Goal: Task Accomplishment & Management: Complete application form

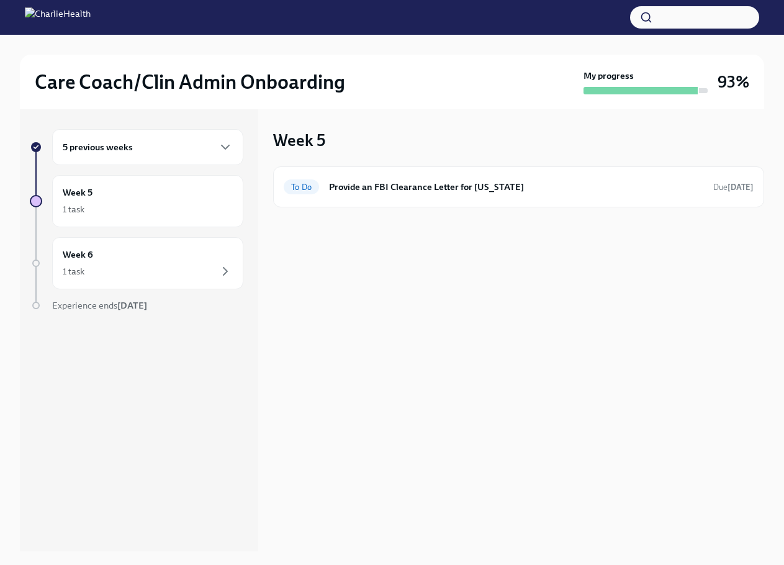
click at [193, 142] on div "5 previous weeks" at bounding box center [148, 147] width 170 height 15
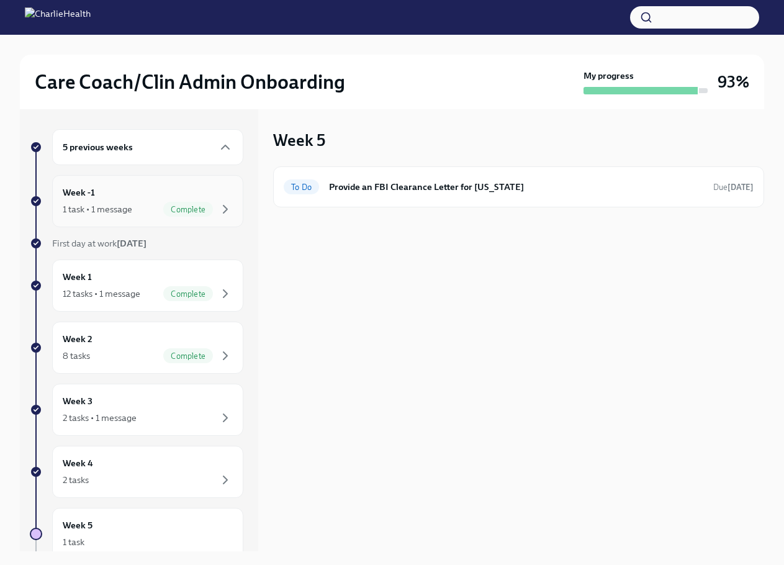
click at [146, 192] on div "Week -1 1 task • 1 message Complete" at bounding box center [148, 201] width 170 height 31
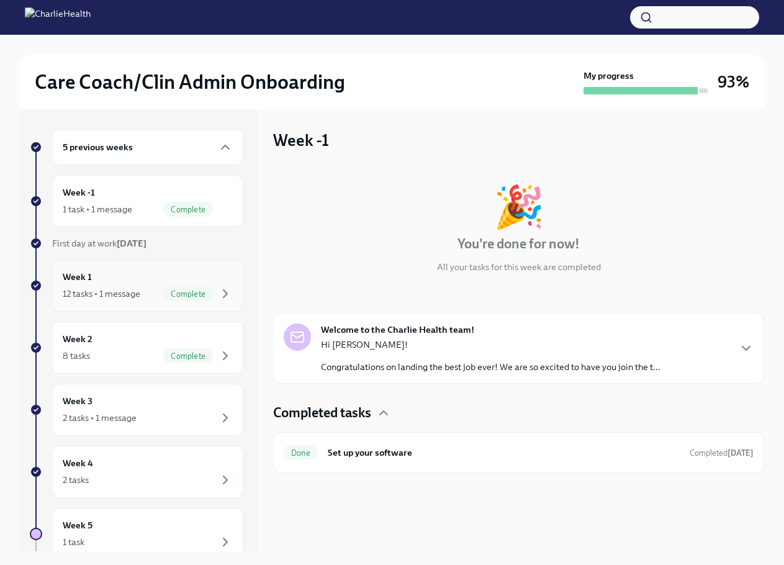
click at [150, 271] on div "Week 1 12 tasks • 1 message Complete" at bounding box center [148, 285] width 170 height 31
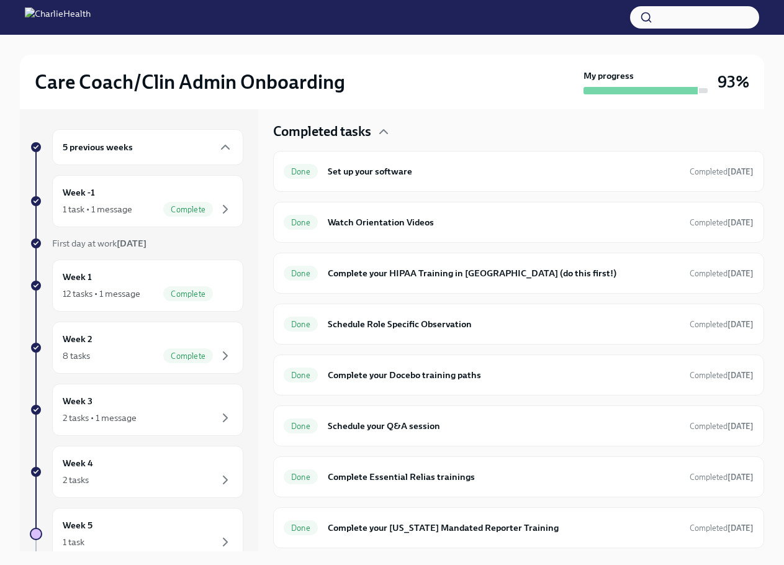
scroll to position [310, 0]
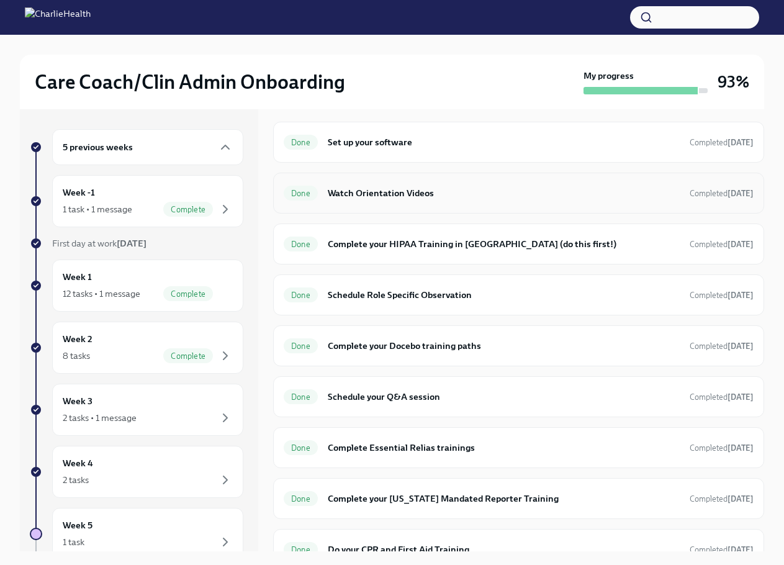
click at [481, 195] on h6 "Watch Orientation Videos" at bounding box center [504, 193] width 352 height 14
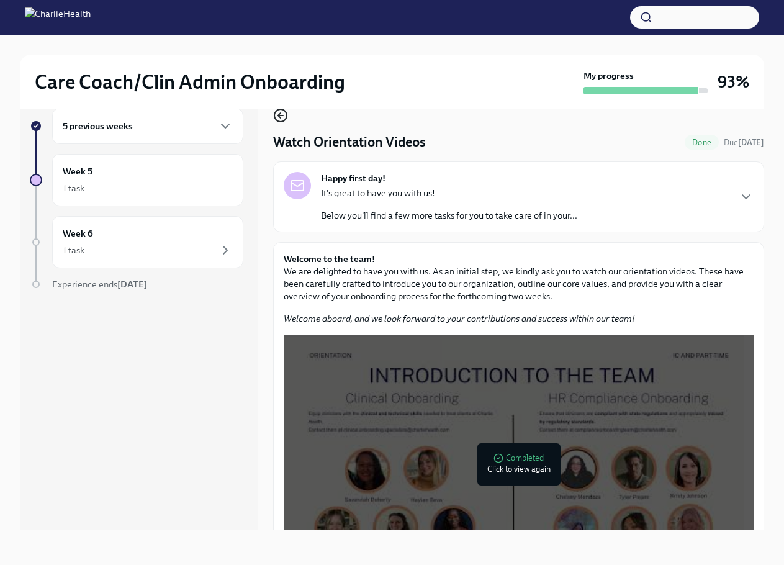
click at [282, 115] on icon "button" at bounding box center [280, 115] width 5 height 0
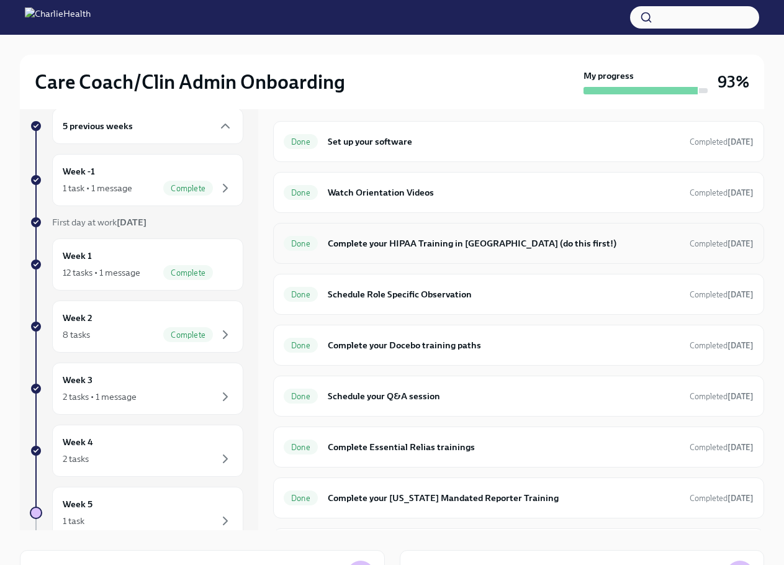
scroll to position [310, 0]
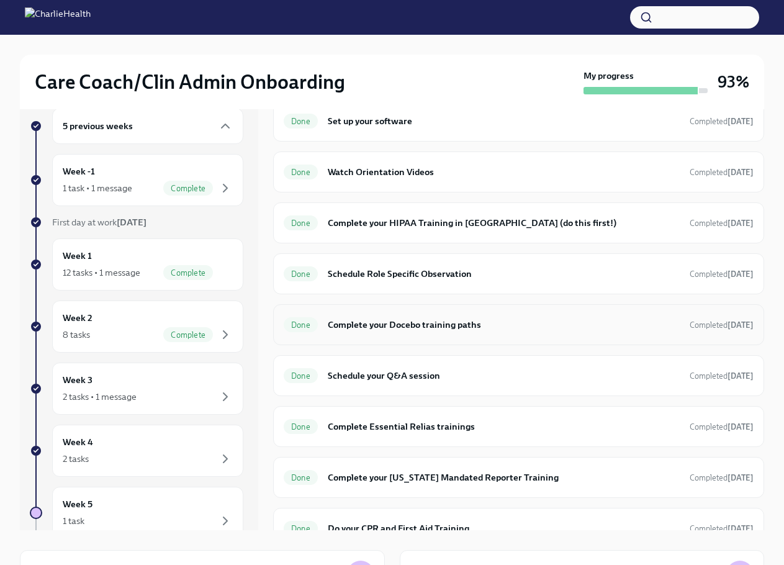
click at [482, 317] on div "Done Complete your Docebo training paths Completed [DATE]" at bounding box center [519, 325] width 470 height 20
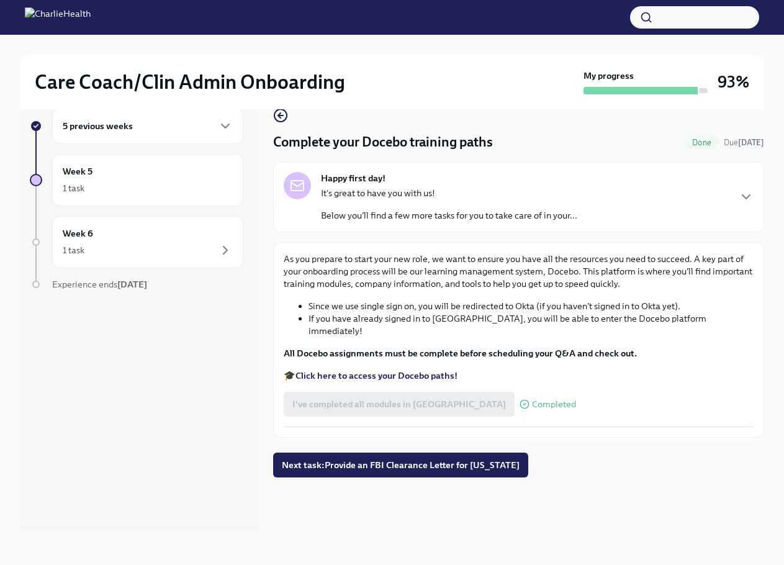
click at [421, 370] on strong "Click here to access your Docebo paths!" at bounding box center [376, 375] width 162 height 11
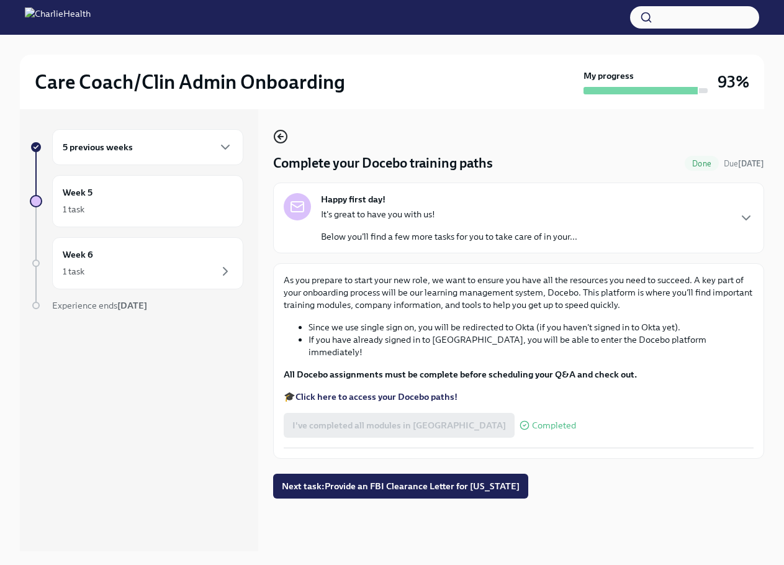
click at [278, 136] on icon "button" at bounding box center [280, 136] width 15 height 15
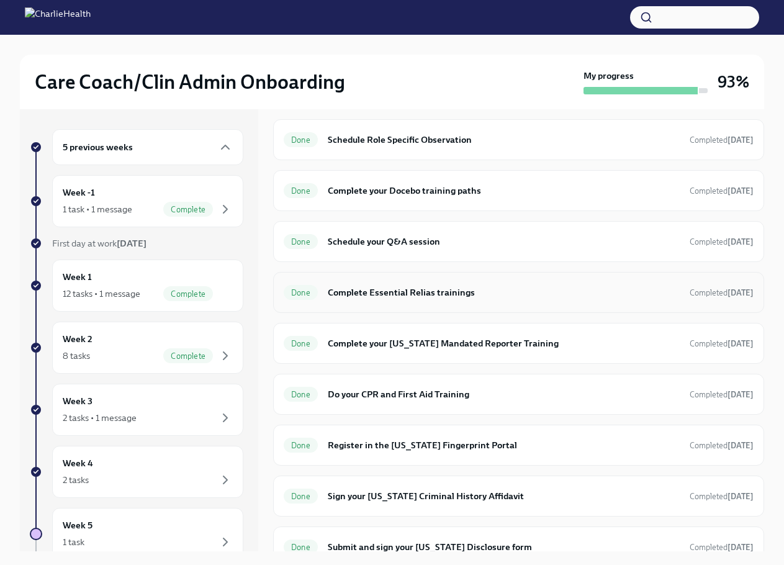
scroll to position [482, 0]
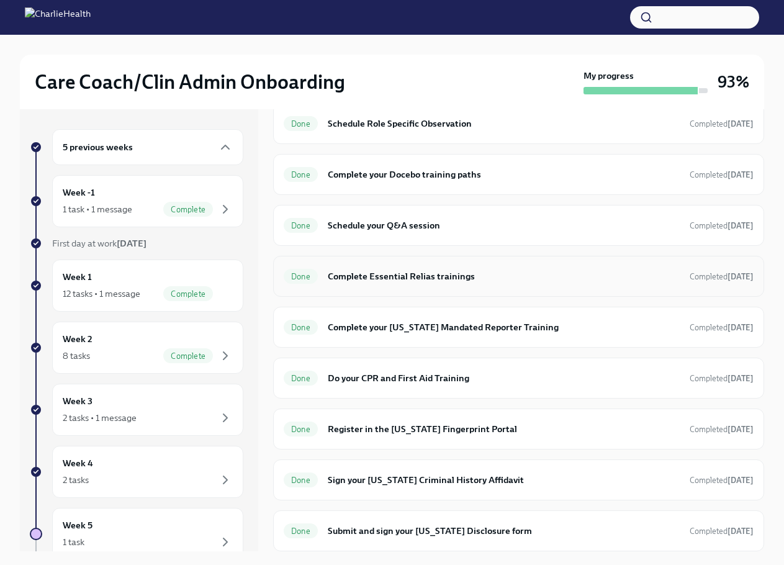
click at [418, 274] on h6 "Complete Essential Relias trainings" at bounding box center [504, 276] width 352 height 14
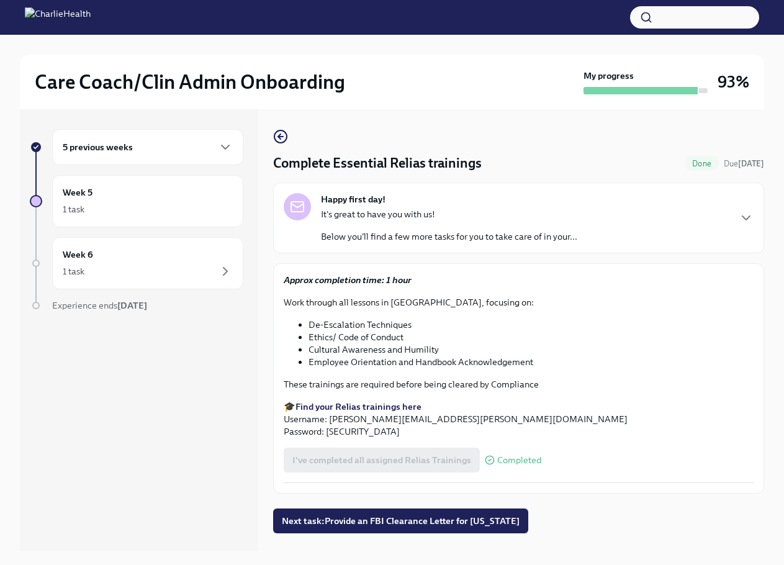
scroll to position [21, 0]
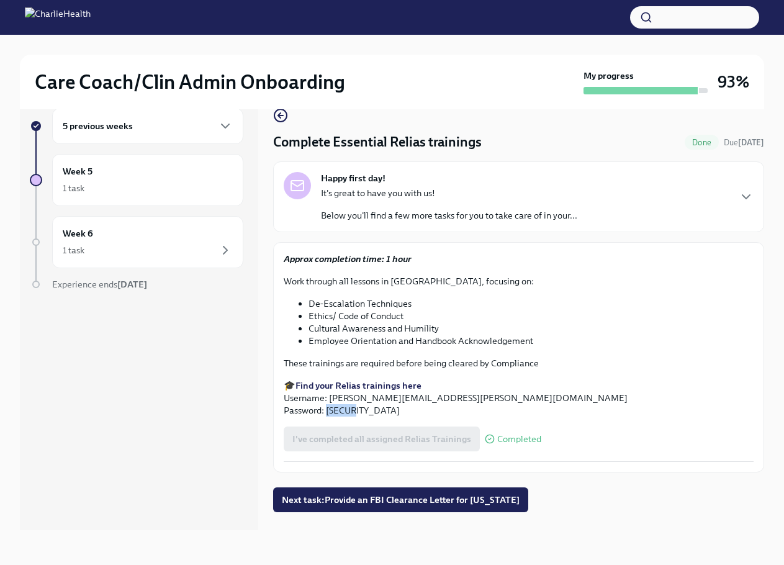
drag, startPoint x: 353, startPoint y: 408, endPoint x: 326, endPoint y: 411, distance: 26.3
click at [326, 411] on p "🎓 Find your Relias trainings here Username: [PERSON_NAME][EMAIL_ADDRESS][PERSON…" at bounding box center [519, 397] width 470 height 37
copy p "ch1234"
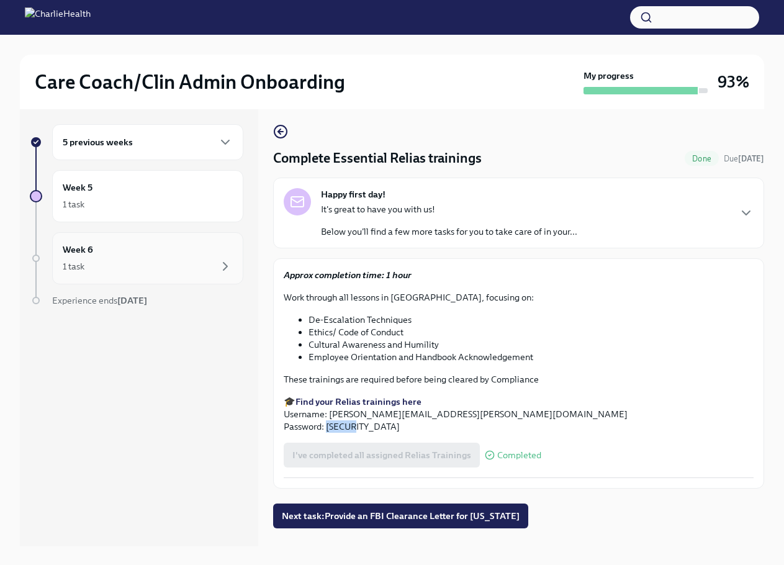
scroll to position [0, 0]
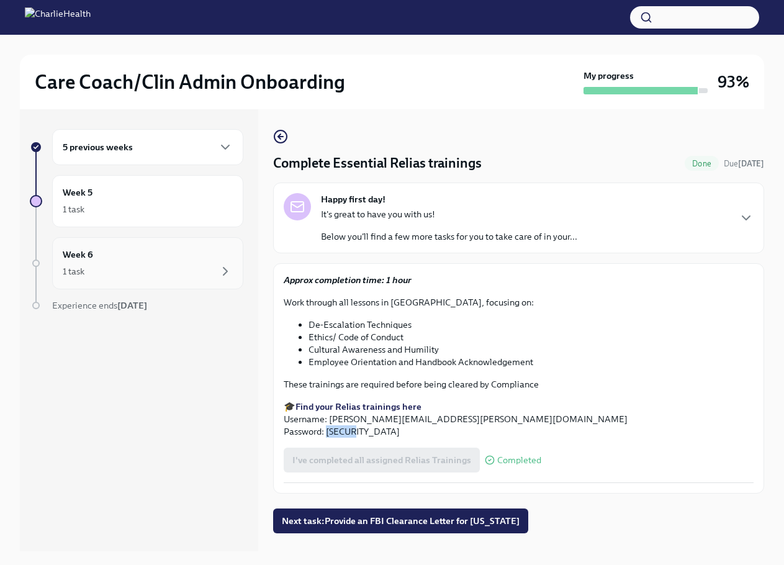
click at [188, 272] on div "1 task" at bounding box center [148, 271] width 170 height 15
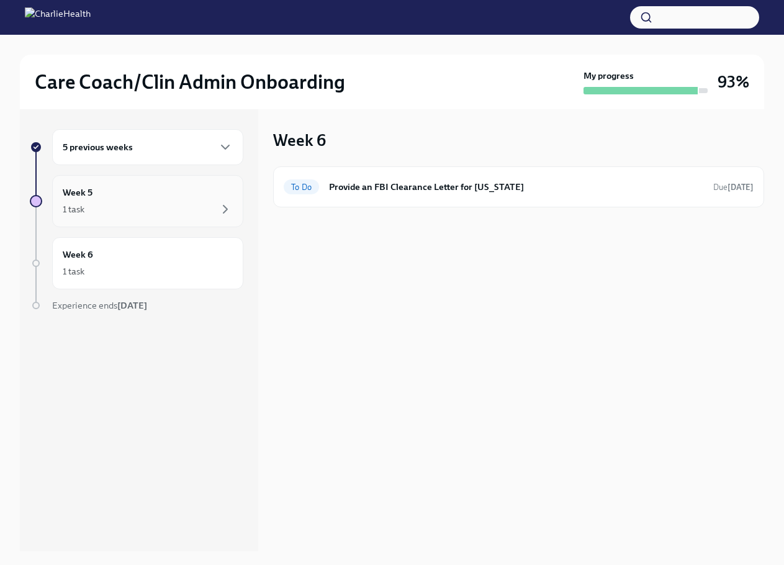
click at [169, 216] on div "1 task" at bounding box center [148, 209] width 170 height 15
click at [219, 271] on icon "button" at bounding box center [225, 271] width 15 height 15
click at [420, 176] on div "To Do Provide an FBI Clearance Letter for [US_STATE] Due [DATE]" at bounding box center [518, 186] width 491 height 41
click at [424, 193] on h6 "Provide an FBI Clearance Letter for [US_STATE]" at bounding box center [516, 187] width 374 height 14
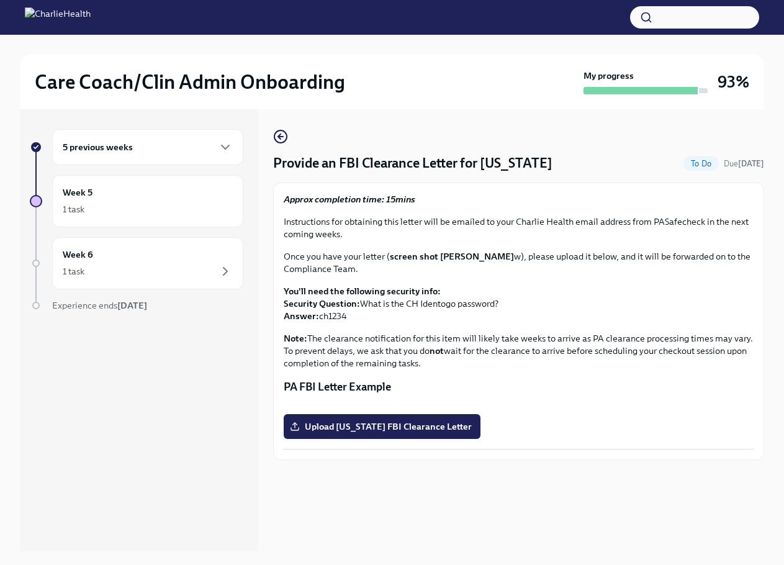
scroll to position [21, 0]
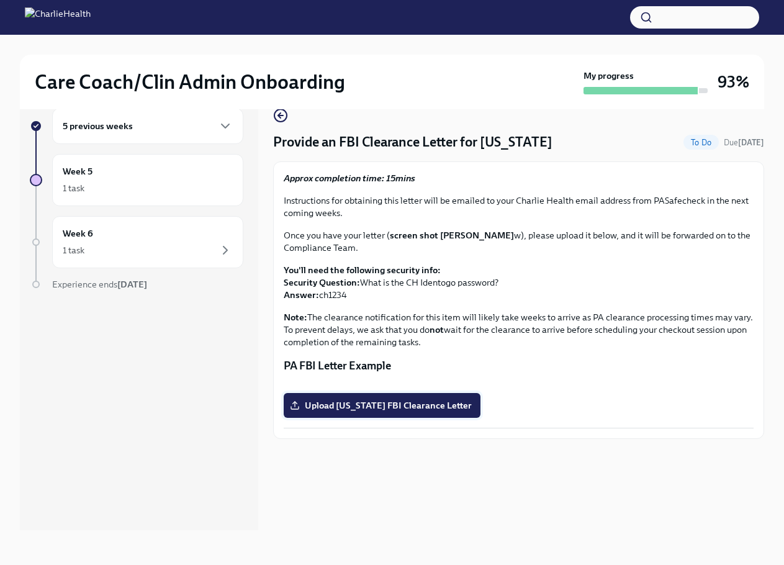
click at [369, 411] on span "Upload [US_STATE] FBI Clearance Letter" at bounding box center [381, 405] width 179 height 12
click at [0, 0] on input "Upload [US_STATE] FBI Clearance Letter" at bounding box center [0, 0] width 0 height 0
click at [355, 411] on span "Upload [US_STATE] FBI Clearance Letter" at bounding box center [381, 405] width 179 height 12
click at [0, 0] on input "Upload [US_STATE] FBI Clearance Letter" at bounding box center [0, 0] width 0 height 0
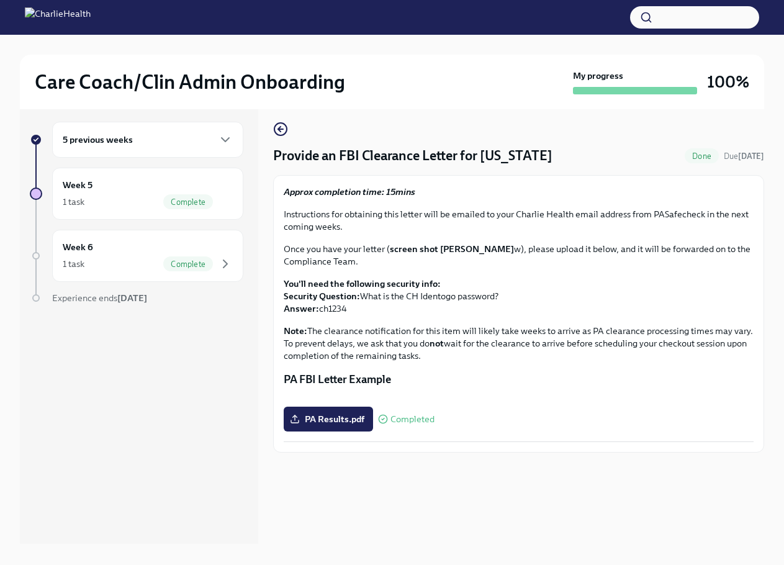
scroll to position [0, 0]
